Goal: Navigation & Orientation: Find specific page/section

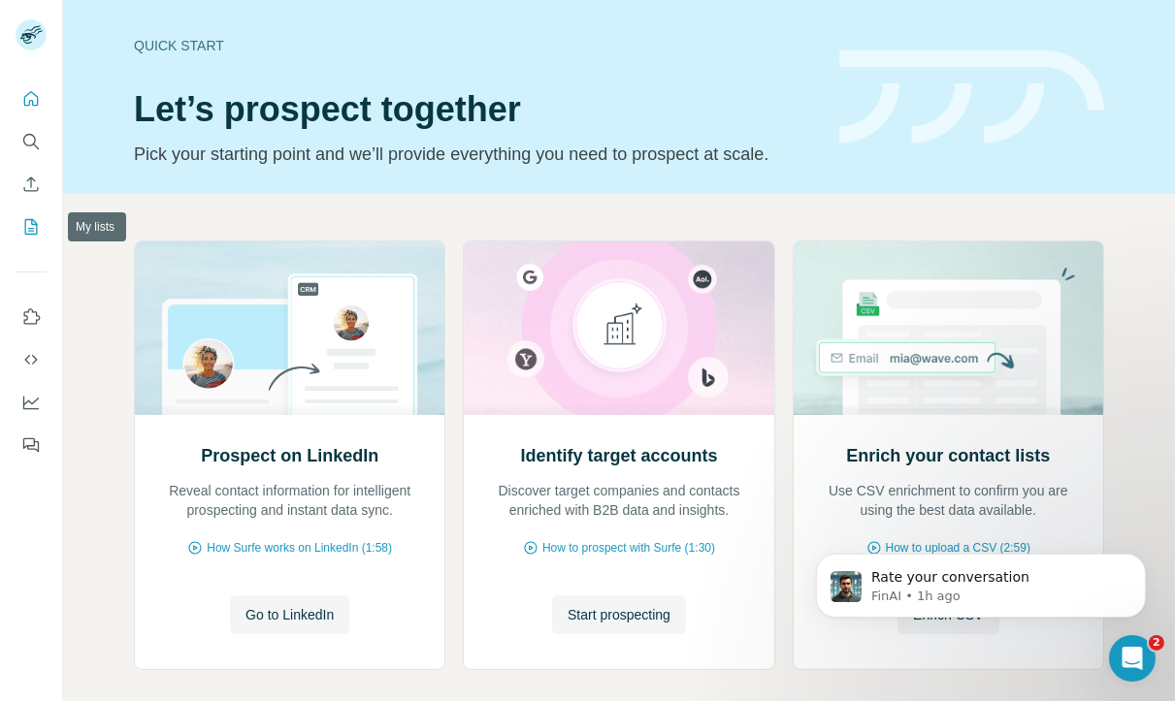
click at [35, 231] on icon "My lists" at bounding box center [30, 226] width 19 height 19
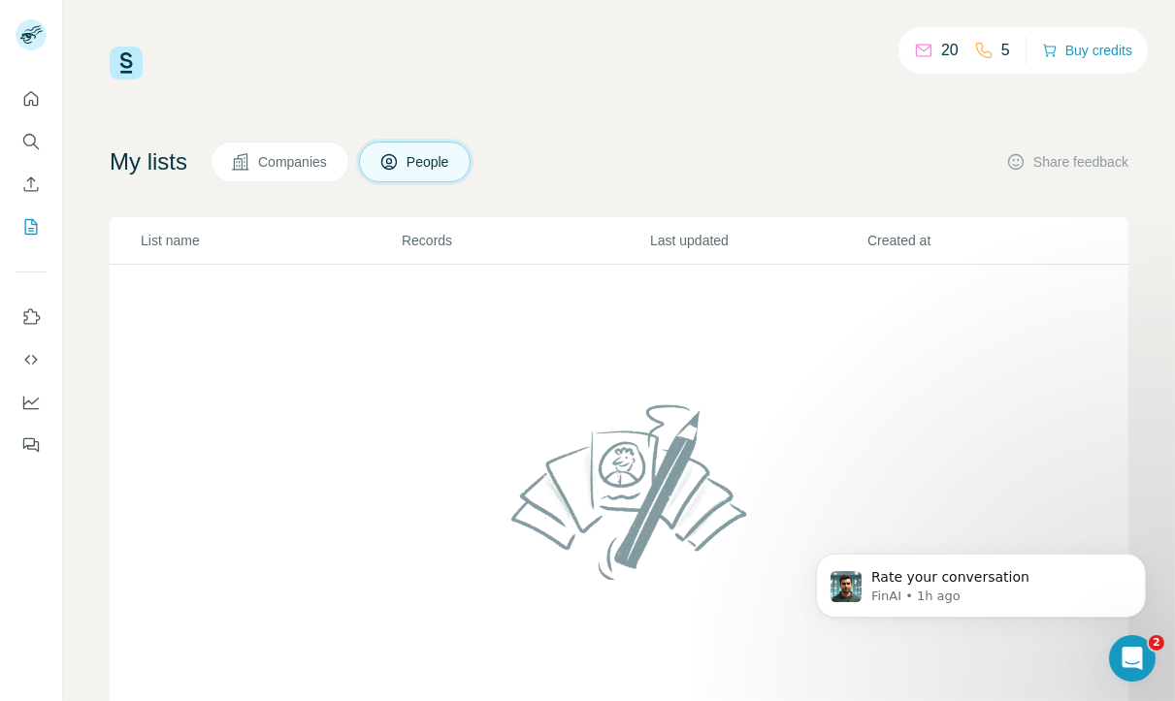
click at [124, 60] on img at bounding box center [126, 63] width 33 height 33
click at [1098, 211] on div "My lists Companies People Share feedback List name Records Last updated Created…" at bounding box center [619, 442] width 1019 height 600
